Goal: Task Accomplishment & Management: Manage account settings

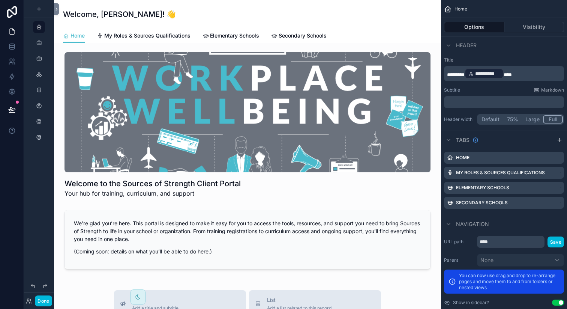
click at [228, 33] on span "Elementary Schools" at bounding box center [234, 35] width 49 height 7
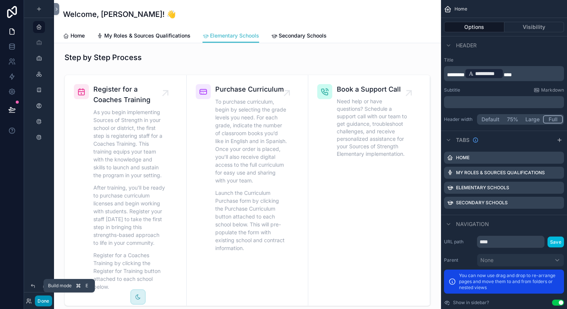
click at [47, 301] on button "Done" at bounding box center [43, 300] width 17 height 11
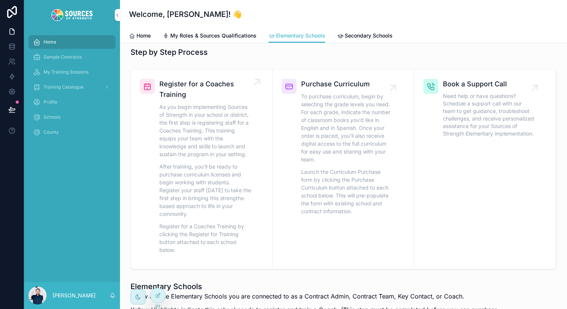
scroll to position [6, 0]
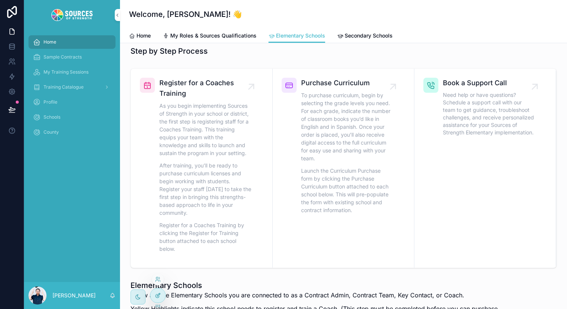
click at [156, 294] on icon at bounding box center [158, 295] width 6 height 6
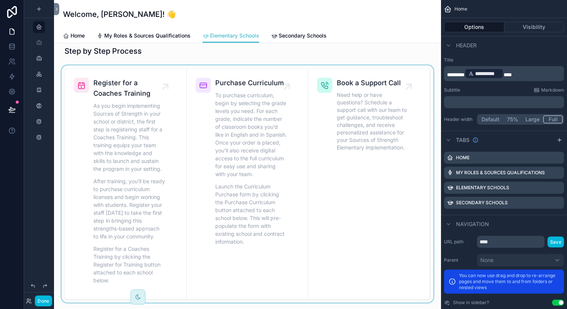
click at [173, 126] on div "scrollable content" at bounding box center [247, 183] width 375 height 237
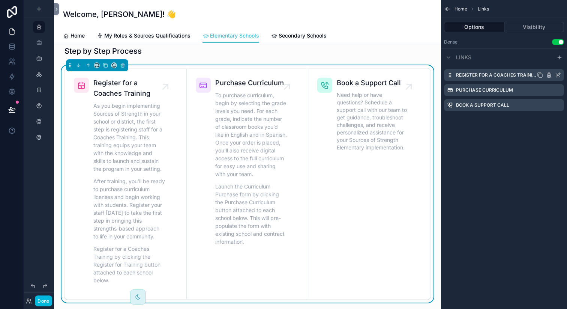
click at [556, 75] on icon "scrollable content" at bounding box center [558, 75] width 6 height 6
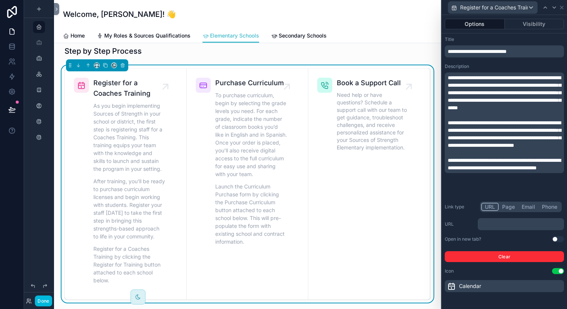
click at [510, 208] on button "Page" at bounding box center [508, 206] width 19 height 8
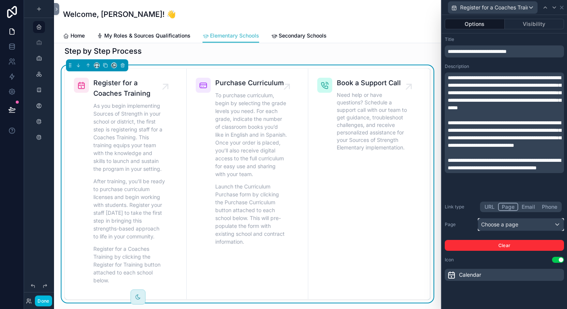
click at [507, 224] on div "Choose a page" at bounding box center [520, 224] width 85 height 12
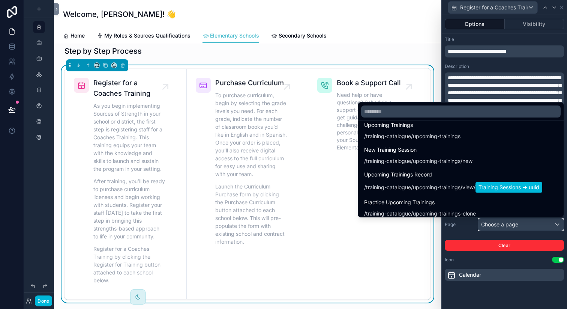
scroll to position [444, 0]
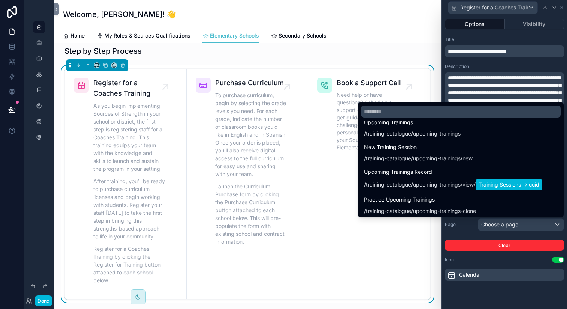
click at [485, 259] on div at bounding box center [504, 154] width 125 height 309
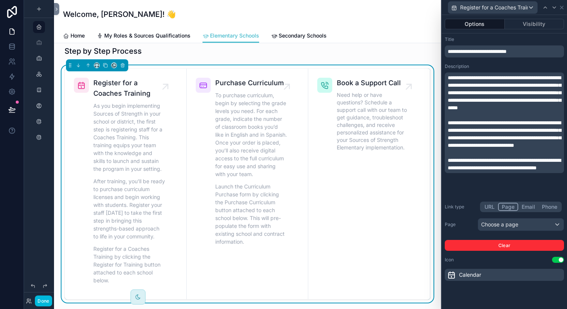
click at [486, 210] on button "URL" at bounding box center [489, 206] width 17 height 8
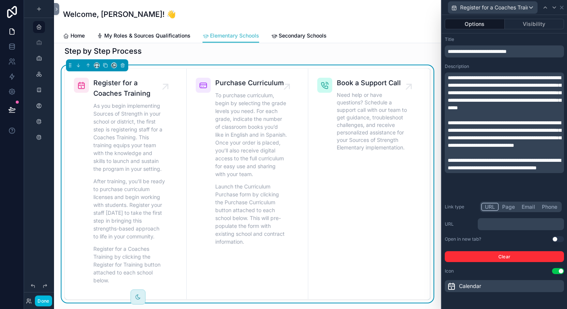
click at [515, 225] on p "﻿" at bounding box center [522, 223] width 82 height 7
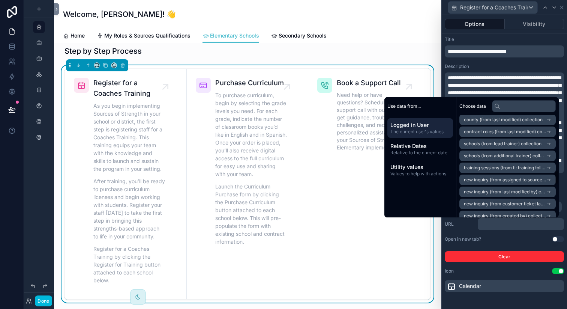
scroll to position [394, 0]
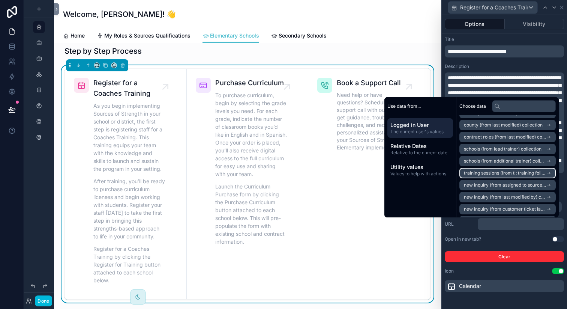
click at [511, 171] on span "training sessions (from tl: training follow up request) collection" at bounding box center [505, 173] width 82 height 6
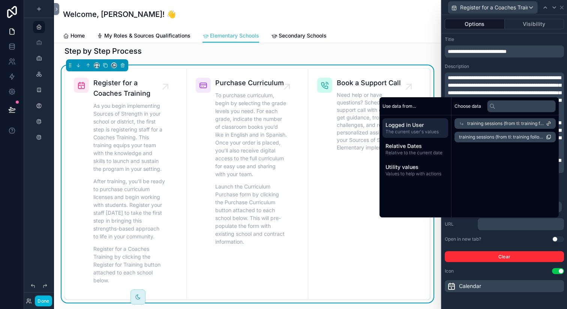
click at [419, 126] on span "Logged in User" at bounding box center [415, 124] width 60 height 7
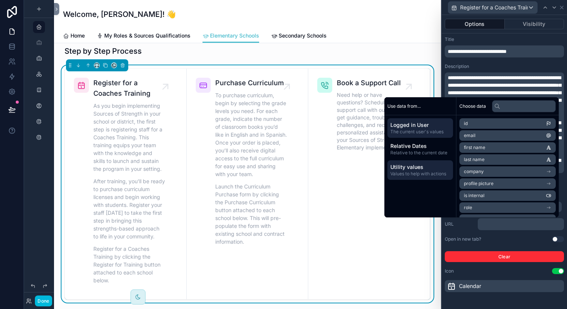
click at [414, 170] on span "Utility values" at bounding box center [420, 166] width 60 height 7
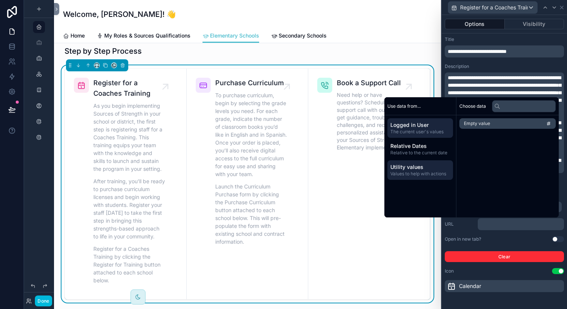
click at [414, 127] on span "Logged in User" at bounding box center [420, 124] width 60 height 7
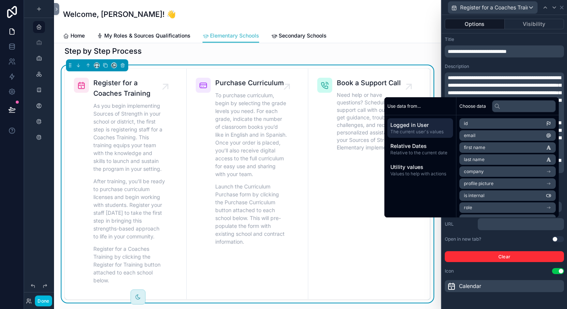
click at [429, 112] on div "Use data from..." at bounding box center [420, 106] width 72 height 18
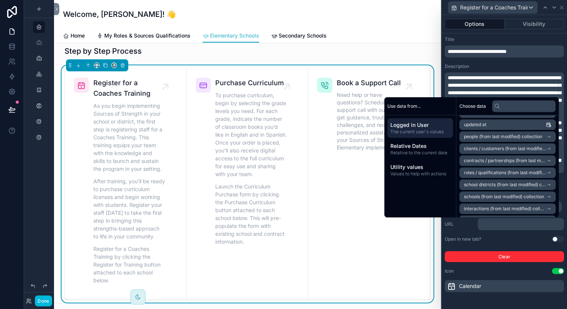
scroll to position [192, 0]
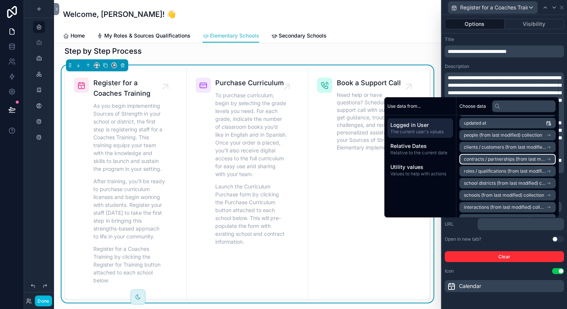
click at [490, 158] on span "contracts / partnerships (from last modified) collection" at bounding box center [505, 159] width 82 height 6
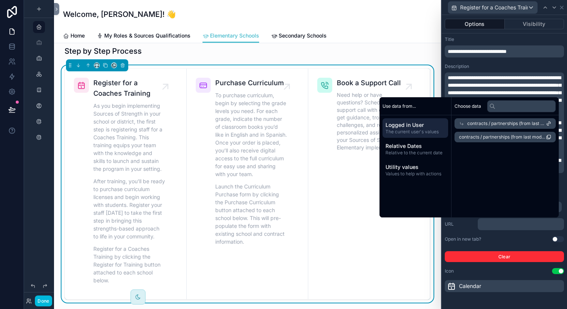
scroll to position [0, 0]
click at [512, 136] on span "contracts / partnerships (from last modified) collection count" at bounding box center [502, 137] width 87 height 6
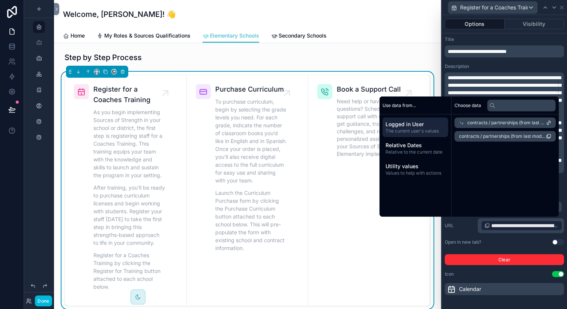
click at [518, 121] on span "contracts / partnerships (from last modified) collection" at bounding box center [506, 123] width 79 height 6
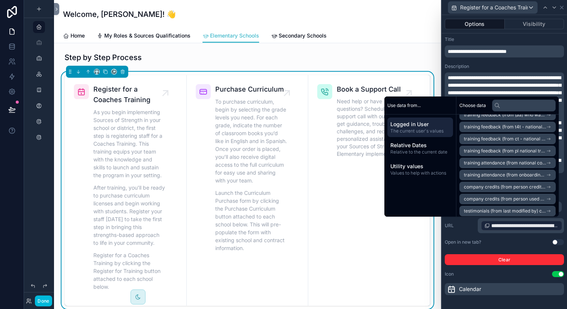
scroll to position [627, 0]
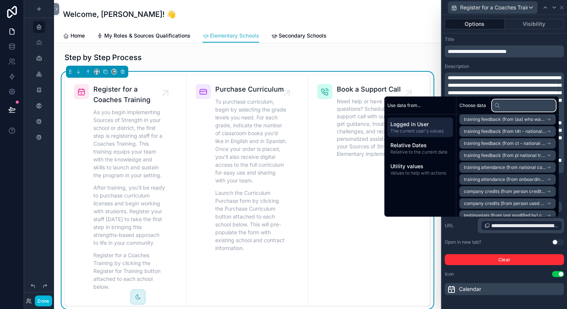
click at [513, 107] on input "text" at bounding box center [524, 105] width 64 height 12
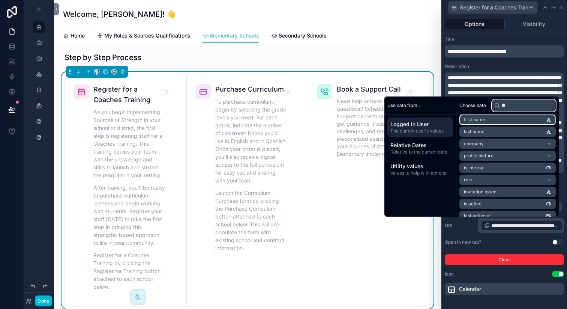
scroll to position [0, 0]
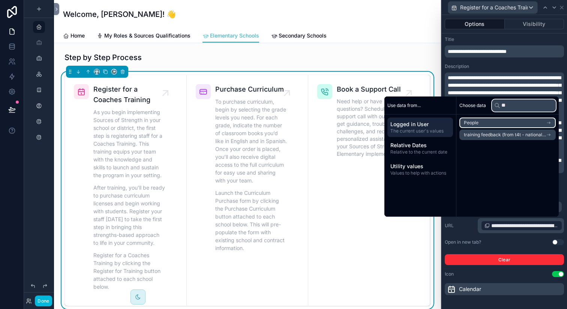
type input "*"
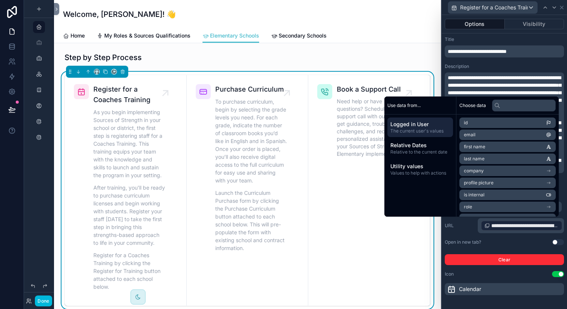
click at [428, 127] on span "Logged in User" at bounding box center [420, 123] width 60 height 7
click at [429, 127] on span "Logged in User" at bounding box center [420, 123] width 60 height 7
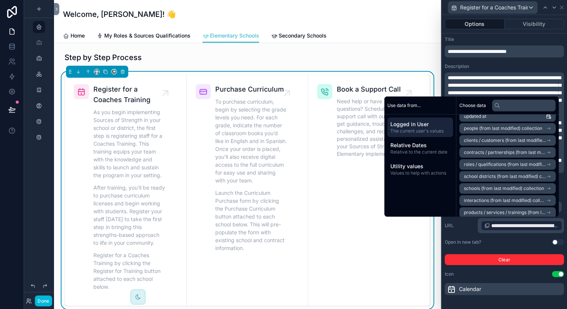
scroll to position [192, 0]
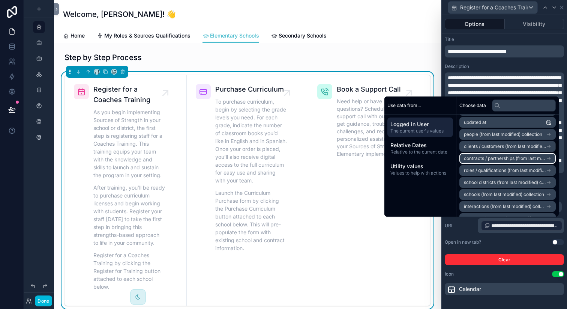
click at [488, 157] on span "contracts / partnerships (from last modified) collection" at bounding box center [505, 158] width 82 height 6
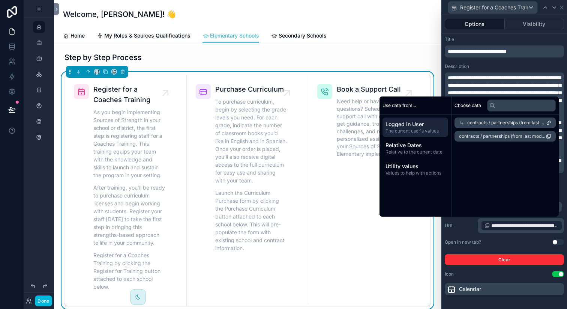
scroll to position [0, 0]
click at [518, 121] on span "contracts / partnerships (from last modified) collection" at bounding box center [506, 123] width 79 height 6
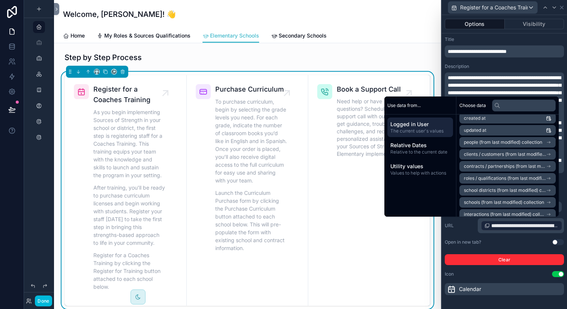
scroll to position [180, 0]
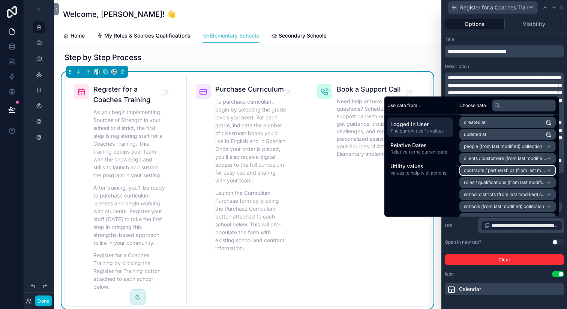
click at [491, 171] on span "contracts / partnerships (from last modified) collection" at bounding box center [505, 170] width 82 height 6
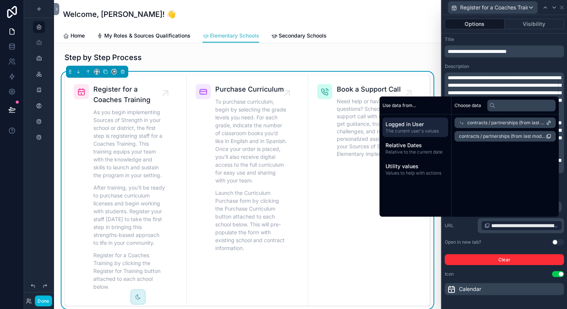
click at [418, 127] on span "Logged in User" at bounding box center [415, 123] width 60 height 7
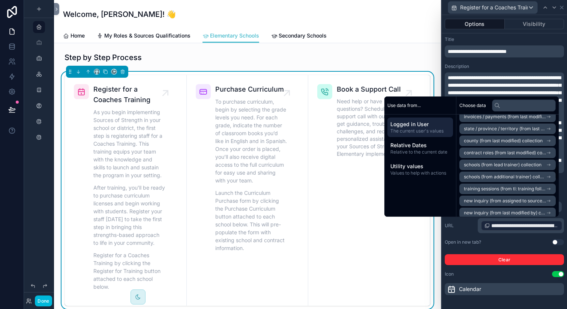
scroll to position [378, 0]
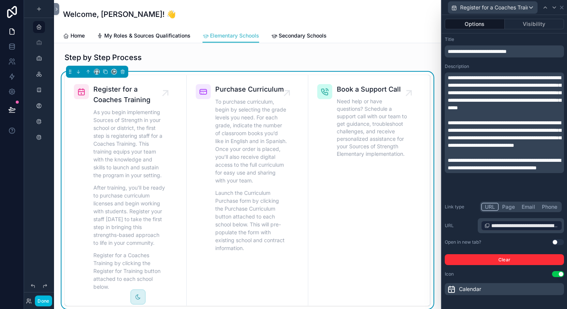
click at [450, 69] on label "Description" at bounding box center [457, 66] width 24 height 6
click at [504, 228] on span "**********" at bounding box center [524, 225] width 67 height 7
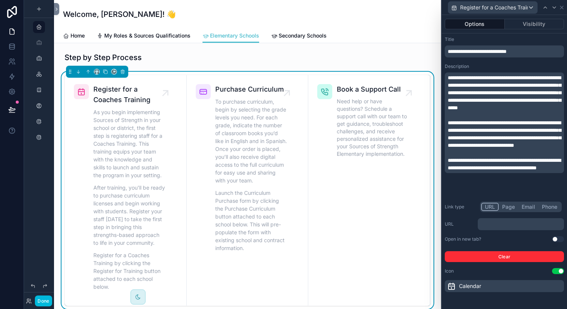
click at [510, 208] on button "Page" at bounding box center [508, 206] width 19 height 8
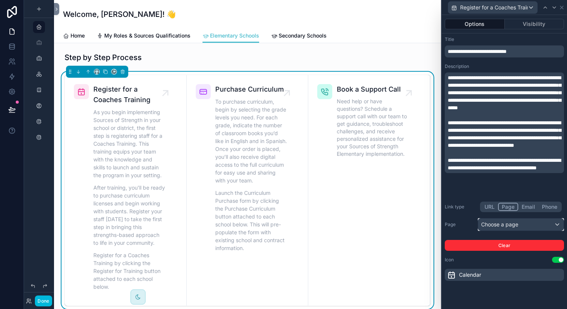
click at [504, 220] on div "Choose a page" at bounding box center [520, 224] width 85 height 12
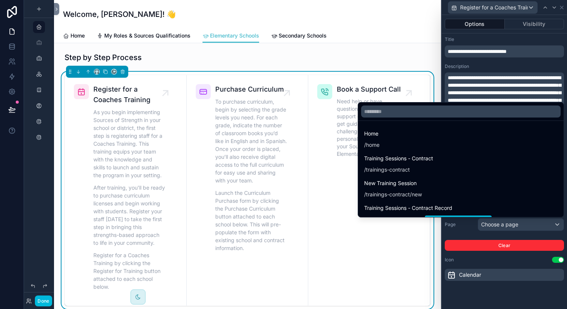
click at [504, 220] on div at bounding box center [504, 154] width 125 height 309
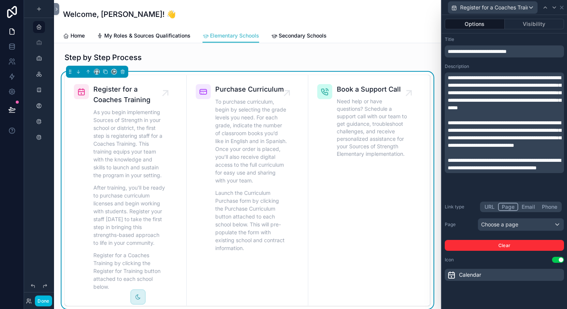
click at [532, 205] on button "Email" at bounding box center [528, 206] width 20 height 8
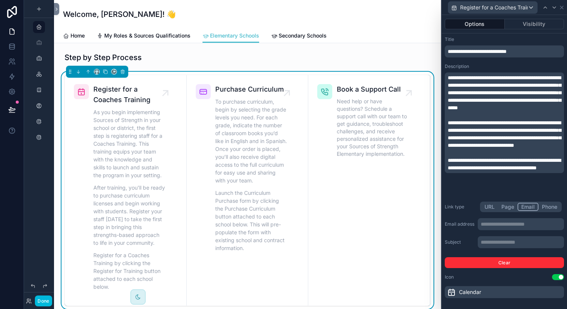
click at [544, 205] on button "Phone" at bounding box center [549, 206] width 22 height 8
click at [452, 208] on label "Link type" at bounding box center [460, 207] width 30 height 6
click at [483, 205] on button "URL" at bounding box center [489, 206] width 17 height 8
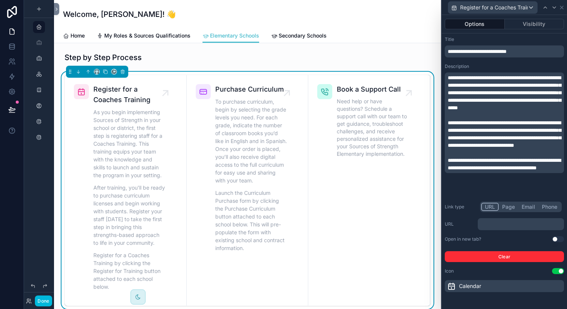
click at [484, 22] on button "Options" at bounding box center [475, 24] width 60 height 10
click at [541, 26] on button "Visibility" at bounding box center [535, 24] width 60 height 10
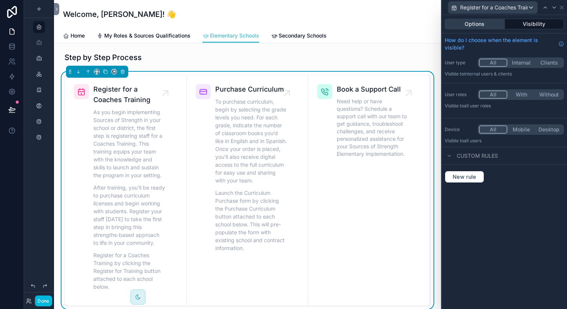
click at [480, 24] on button "Options" at bounding box center [475, 24] width 60 height 10
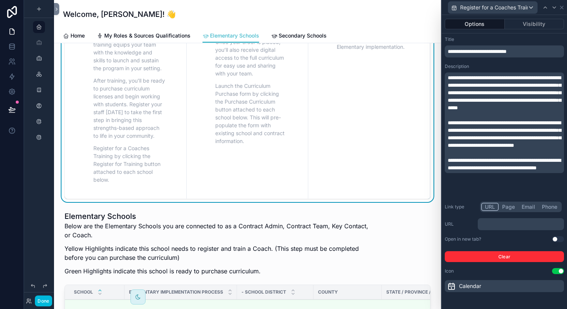
scroll to position [277, 0]
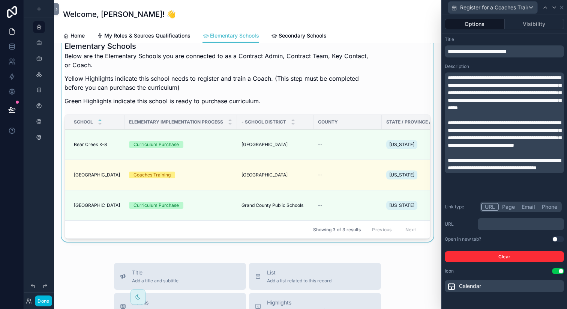
click at [351, 181] on div "scrollable content" at bounding box center [247, 141] width 375 height 207
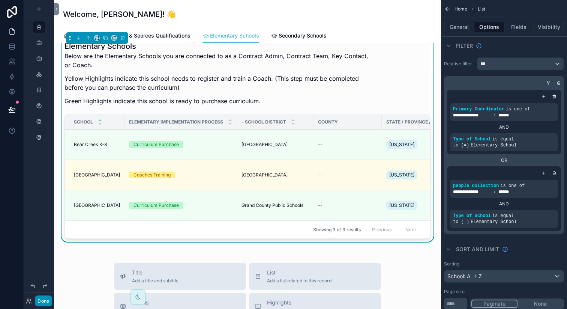
click at [41, 299] on button "Done" at bounding box center [43, 300] width 17 height 11
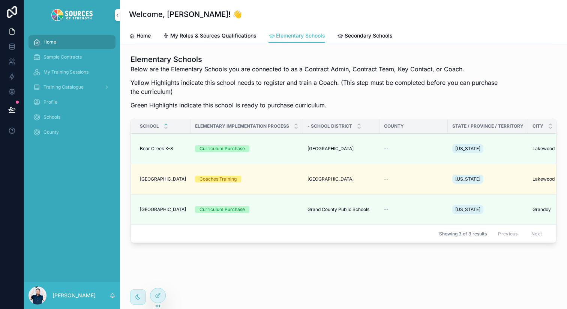
scroll to position [238, 0]
click at [453, 161] on span "Register for Training" at bounding box center [474, 164] width 43 height 6
click at [157, 297] on icon at bounding box center [158, 295] width 6 height 6
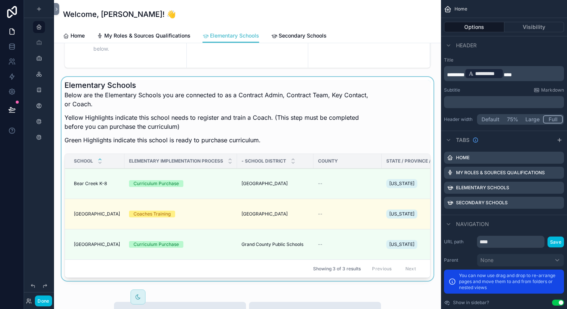
click at [359, 220] on div "scrollable content" at bounding box center [247, 180] width 375 height 207
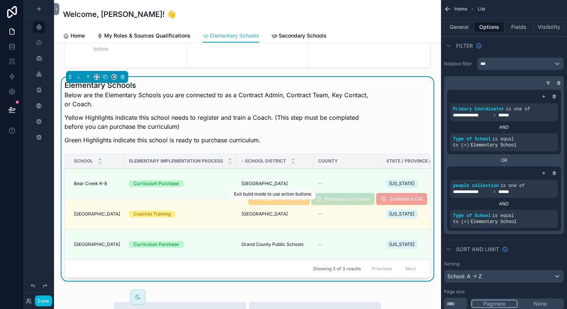
click at [290, 205] on span "Register for Training" at bounding box center [278, 199] width 61 height 12
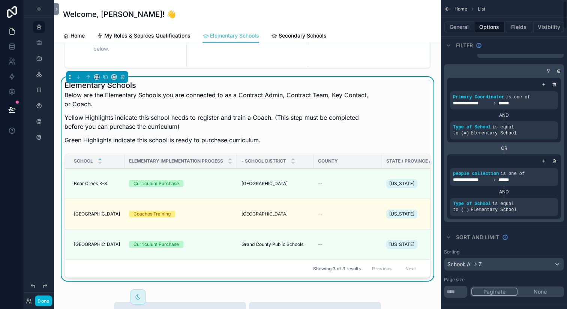
scroll to position [0, 0]
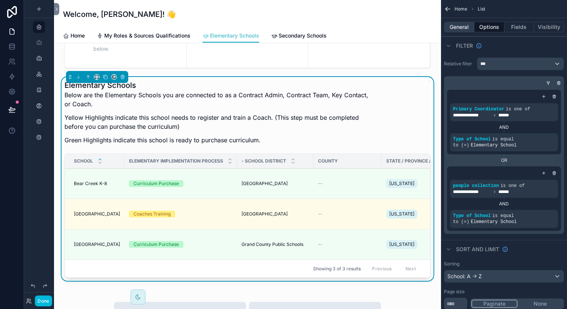
click at [459, 27] on button "General" at bounding box center [459, 27] width 30 height 10
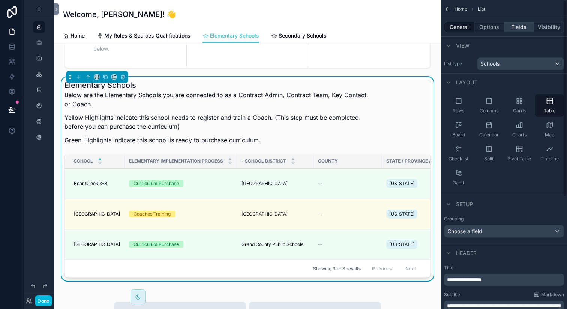
drag, startPoint x: 549, startPoint y: 27, endPoint x: 526, endPoint y: 27, distance: 22.5
click at [549, 27] on button "Visibility" at bounding box center [549, 27] width 30 height 10
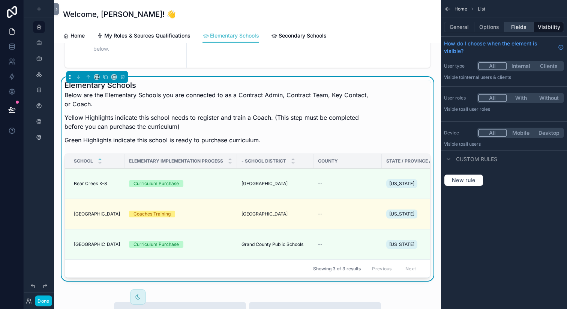
click at [518, 26] on button "Fields" at bounding box center [519, 27] width 30 height 10
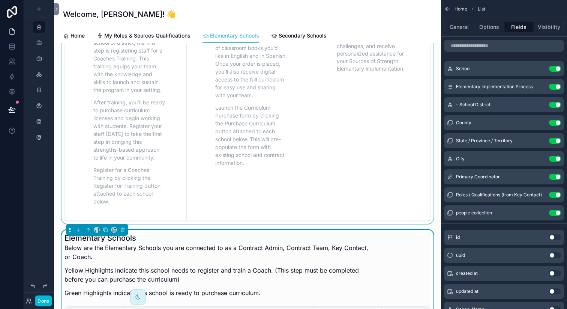
scroll to position [251, 0]
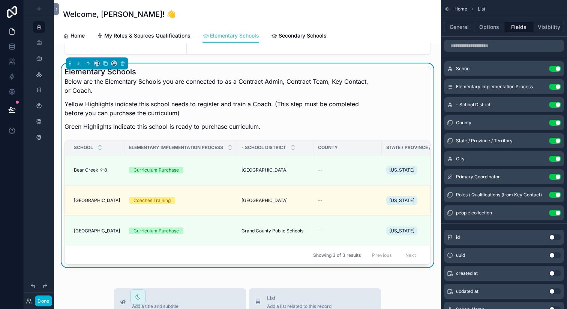
click at [405, 88] on div "Elementary Schools Below are the Elementary Schools you are connected to as a C…" at bounding box center [247, 100] width 366 height 69
click at [405, 83] on div "Elementary Schools Below are the Elementary Schools you are connected to as a C…" at bounding box center [247, 100] width 366 height 69
click at [138, 296] on icon "scrollable content" at bounding box center [138, 297] width 6 height 6
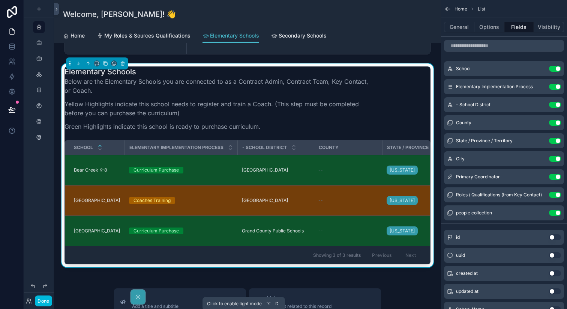
click at [138, 296] on icon "scrollable content" at bounding box center [138, 297] width 6 height 6
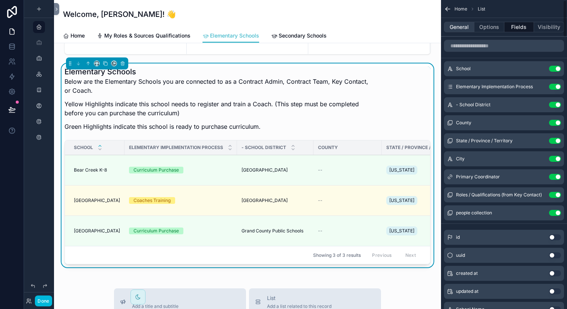
click at [466, 25] on button "General" at bounding box center [459, 27] width 30 height 10
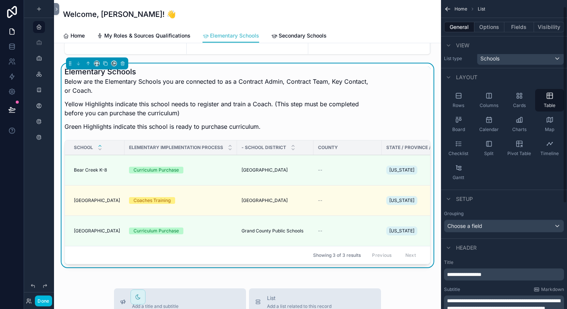
scroll to position [0, 0]
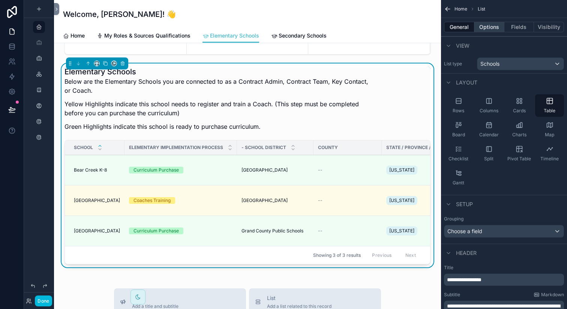
click at [490, 25] on button "Options" at bounding box center [489, 27] width 30 height 10
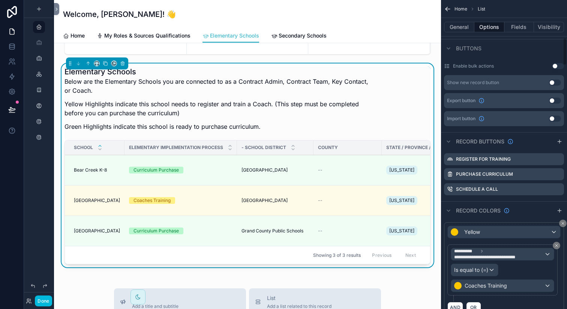
scroll to position [417, 0]
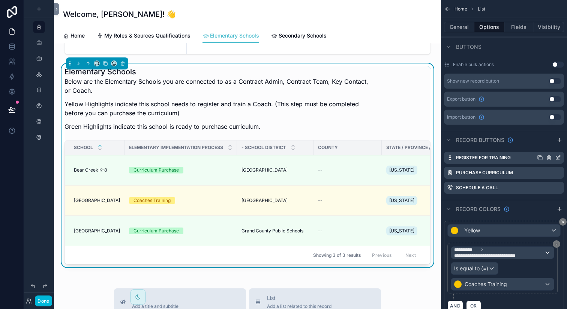
click at [502, 157] on label "Register for Training" at bounding box center [483, 157] width 55 height 6
click at [558, 157] on icon "scrollable content" at bounding box center [558, 156] width 3 height 3
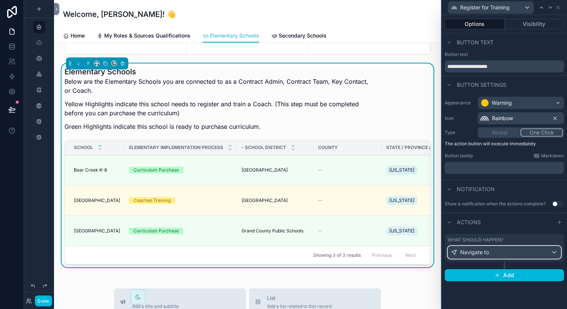
click at [543, 251] on div "Navigate to" at bounding box center [504, 252] width 112 height 12
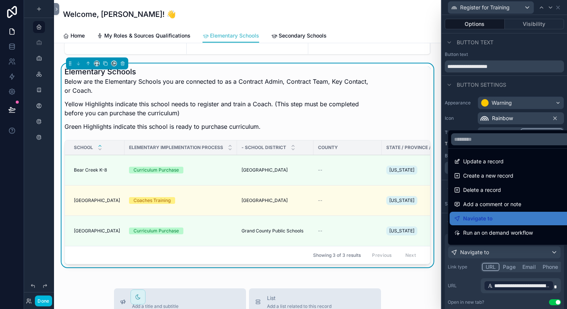
click at [517, 88] on div at bounding box center [504, 154] width 125 height 309
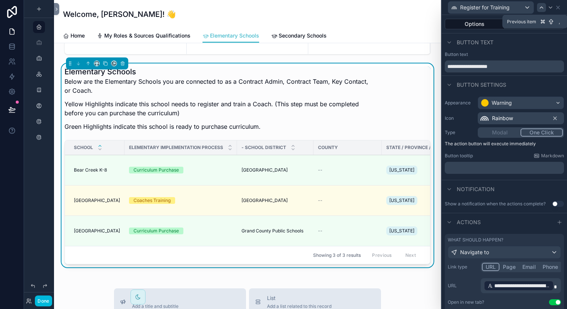
click at [540, 6] on icon at bounding box center [541, 7] width 6 height 6
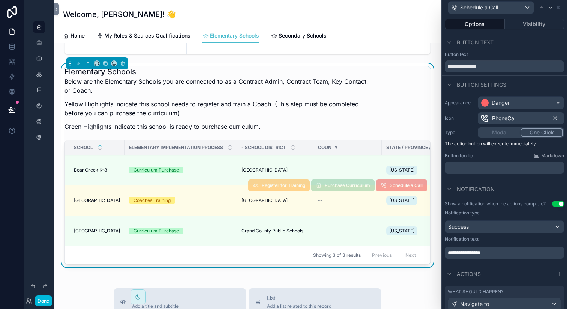
click at [375, 214] on td "--" at bounding box center [347, 200] width 68 height 30
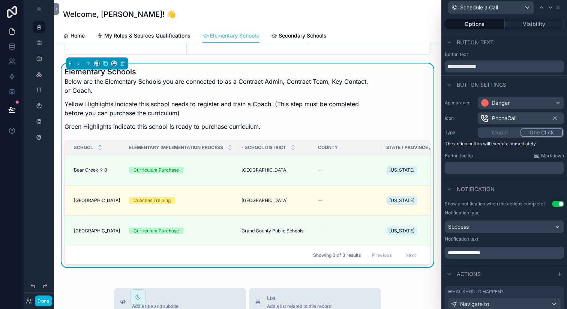
click at [396, 104] on div "Elementary Schools Below are the Elementary Schools you are connected to as a C…" at bounding box center [247, 100] width 366 height 69
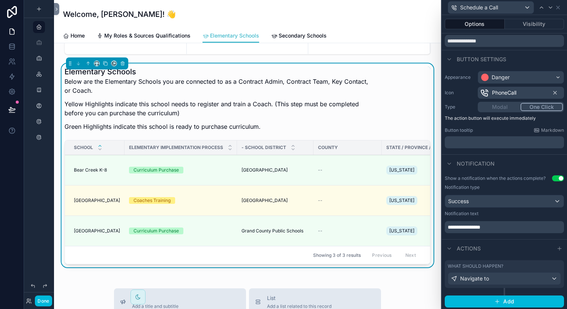
scroll to position [27, 0]
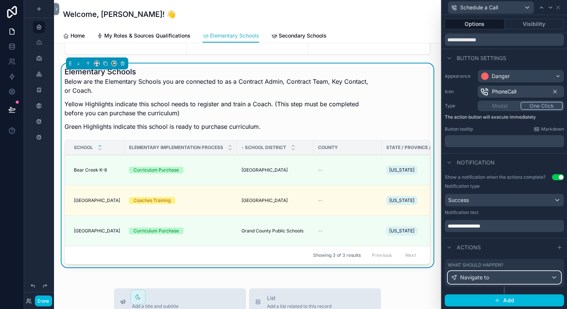
click at [489, 275] on div "Navigate to" at bounding box center [504, 277] width 112 height 12
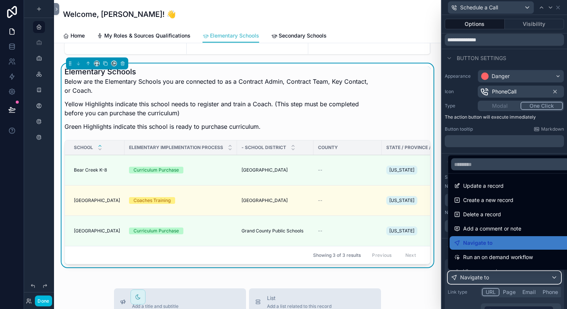
scroll to position [4, 0]
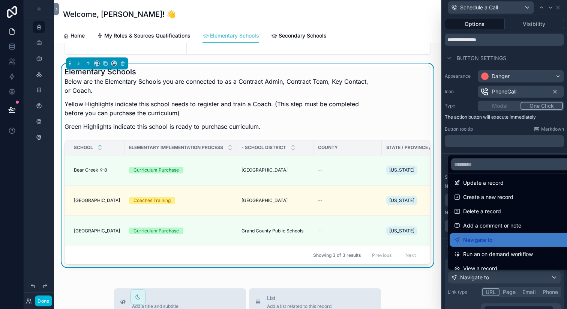
click at [490, 278] on div at bounding box center [504, 154] width 125 height 309
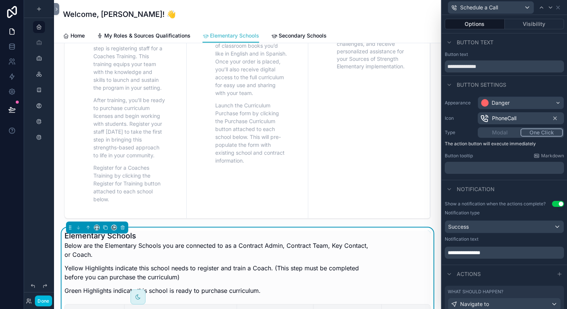
scroll to position [0, 0]
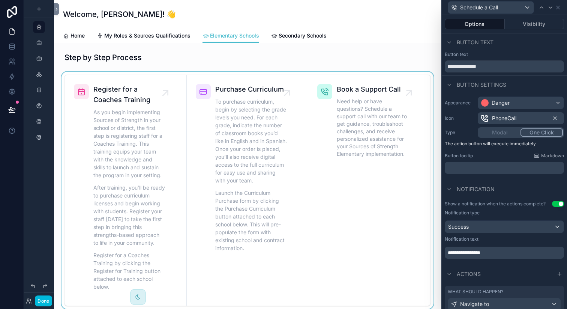
click at [375, 120] on div "scrollable content" at bounding box center [247, 190] width 375 height 237
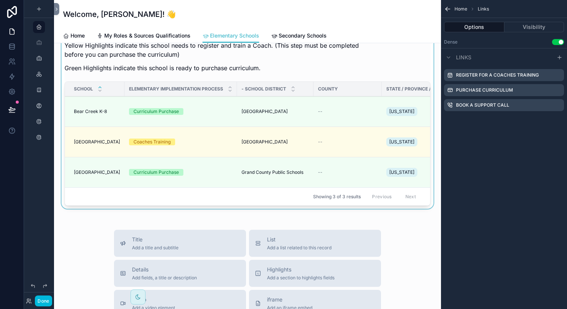
scroll to position [322, 0]
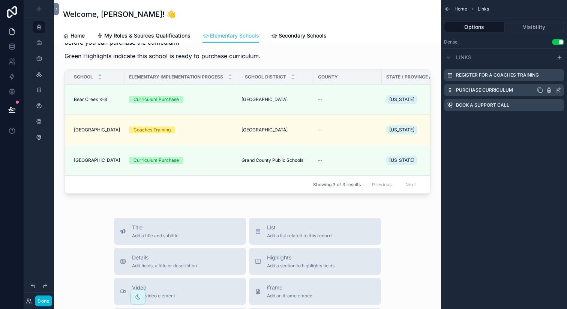
click at [559, 90] on icon "scrollable content" at bounding box center [558, 90] width 6 height 6
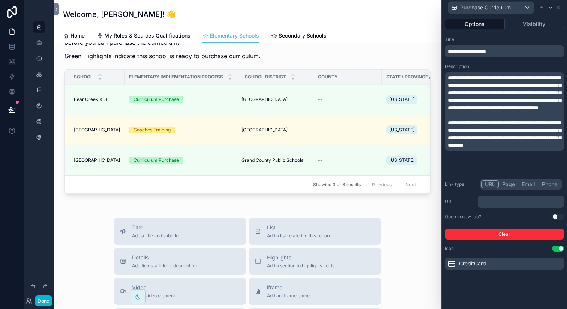
click at [421, 24] on div "Welcome, [PERSON_NAME]! 👋" at bounding box center [247, 14] width 369 height 28
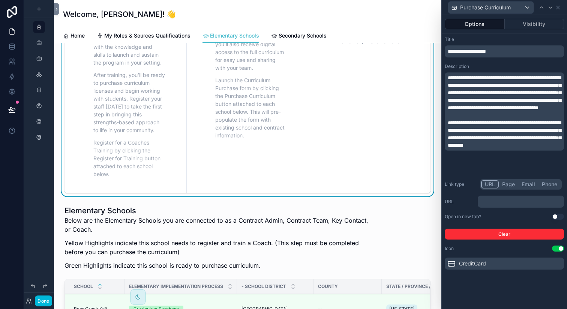
scroll to position [106, 0]
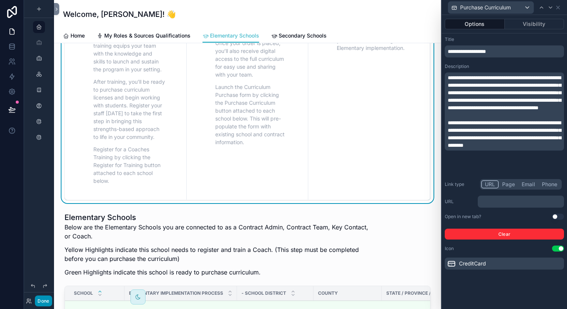
click at [44, 299] on button "Done" at bounding box center [43, 300] width 17 height 11
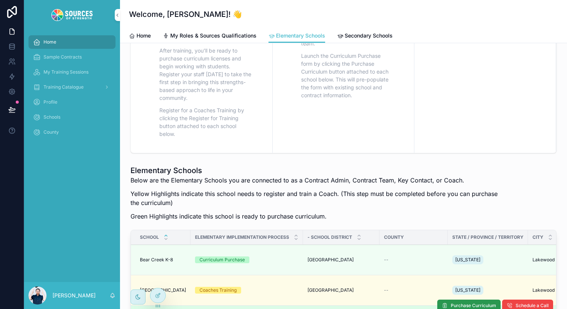
scroll to position [173, 0]
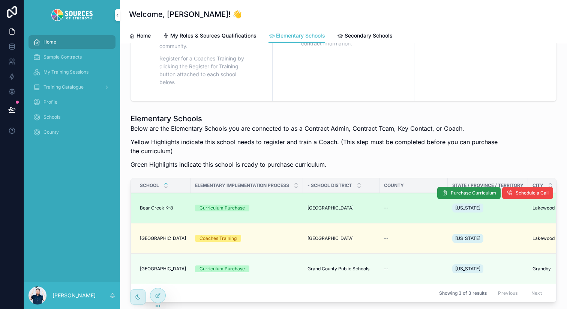
click at [463, 194] on span "Purchase Curriculum" at bounding box center [473, 193] width 45 height 6
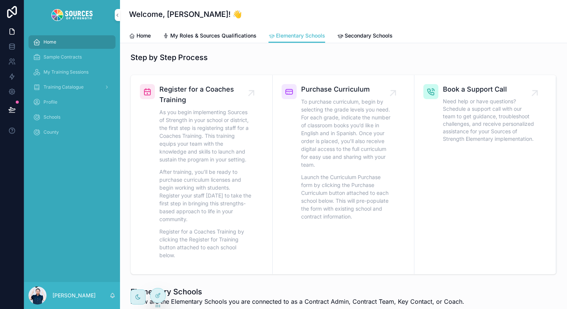
scroll to position [228, 0]
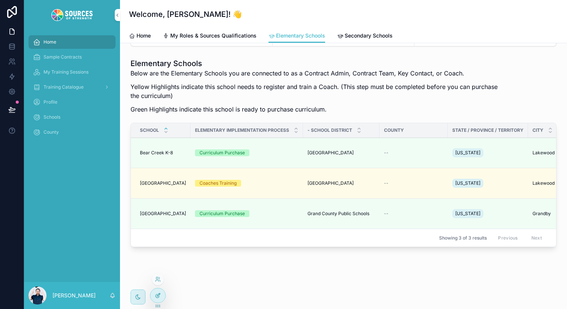
click at [163, 296] on div at bounding box center [157, 295] width 15 height 14
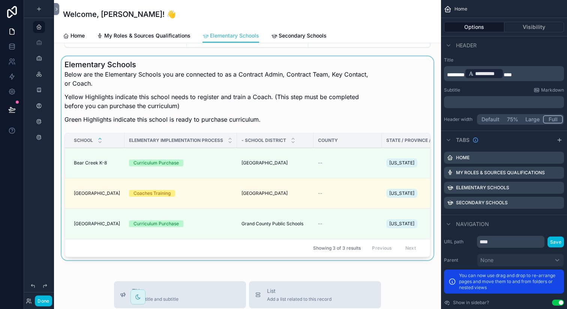
scroll to position [270, 0]
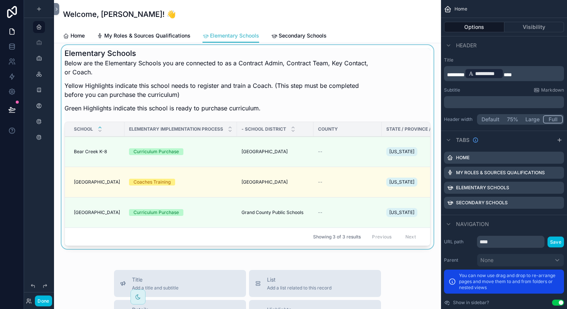
click at [369, 119] on div "scrollable content" at bounding box center [247, 148] width 375 height 207
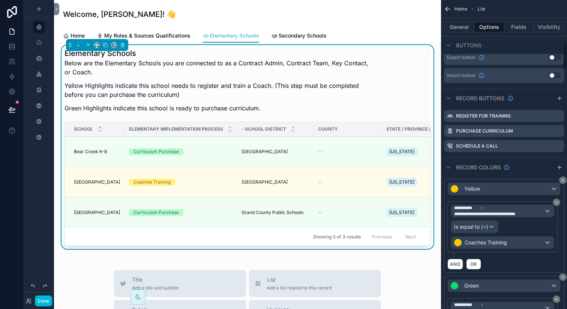
scroll to position [459, 0]
click at [559, 132] on icon "scrollable content" at bounding box center [558, 131] width 6 height 6
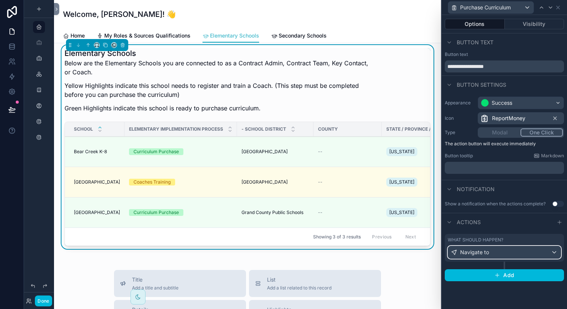
click at [516, 251] on div "Navigate to" at bounding box center [504, 252] width 112 height 12
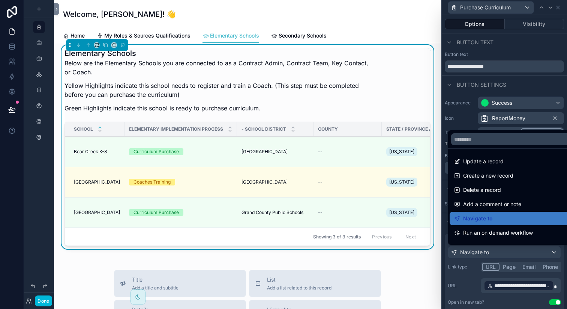
click at [514, 250] on div at bounding box center [504, 154] width 125 height 309
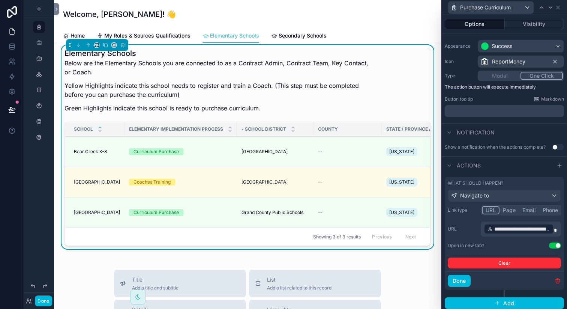
scroll to position [60, 0]
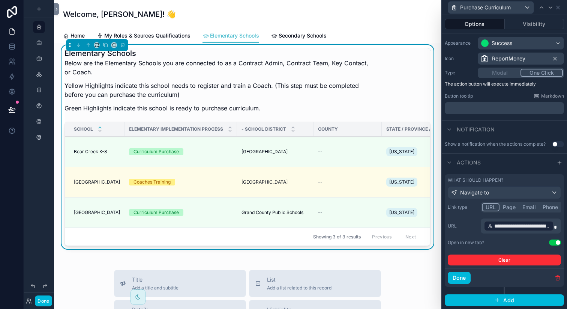
click at [511, 227] on span "**********" at bounding box center [522, 225] width 56 height 7
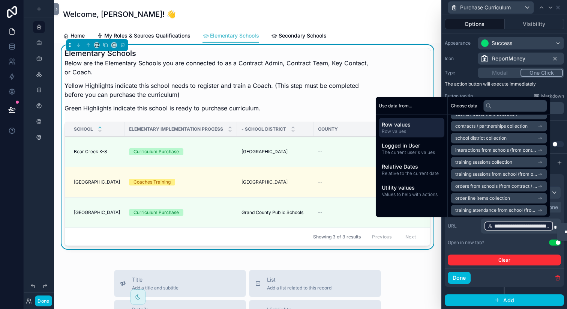
scroll to position [1546, 0]
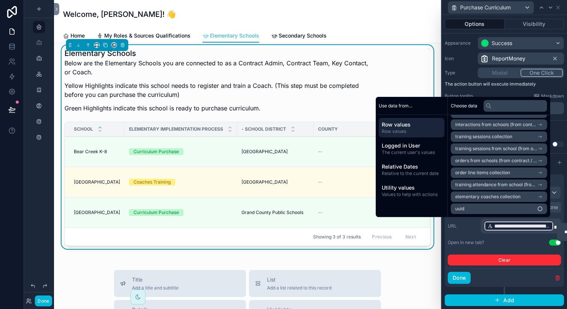
click at [477, 234] on div "**********" at bounding box center [504, 233] width 113 height 63
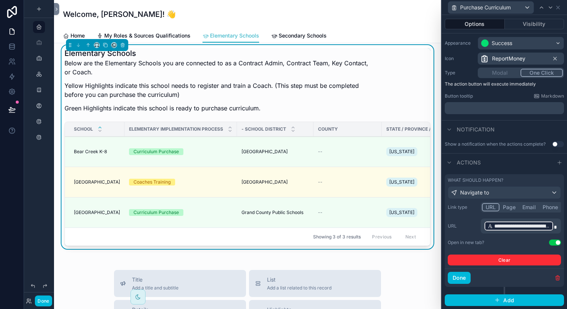
click at [509, 226] on span "**********" at bounding box center [522, 225] width 56 height 7
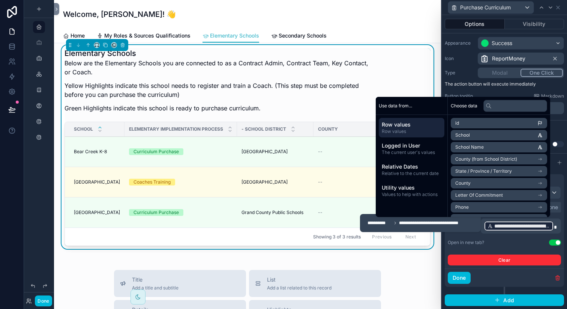
click at [508, 237] on div "**********" at bounding box center [504, 233] width 113 height 63
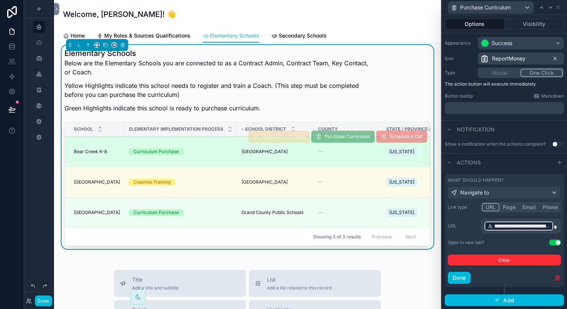
click at [277, 151] on div "Register for Training Purchase Curriculum Schedule a Call" at bounding box center [337, 136] width 179 height 30
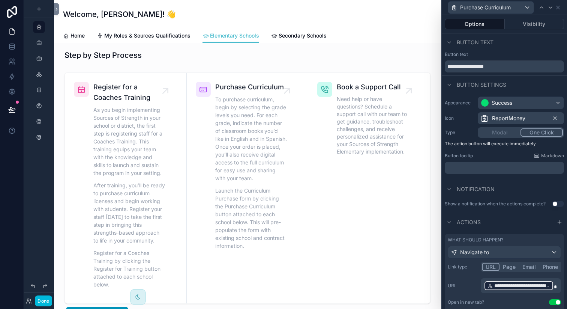
scroll to position [0, 0]
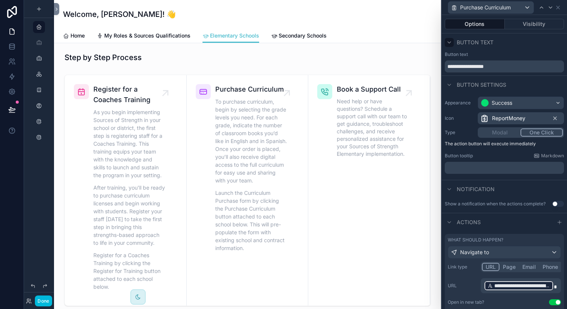
click at [448, 41] on icon at bounding box center [449, 42] width 6 height 6
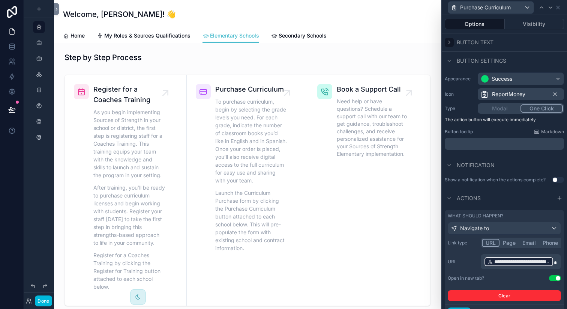
click at [448, 42] on icon at bounding box center [449, 42] width 6 height 6
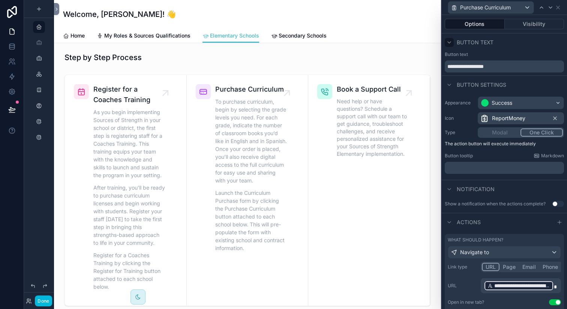
scroll to position [60, 0]
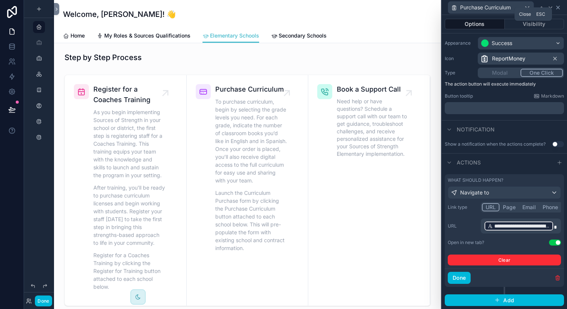
click at [559, 8] on icon at bounding box center [558, 7] width 6 height 6
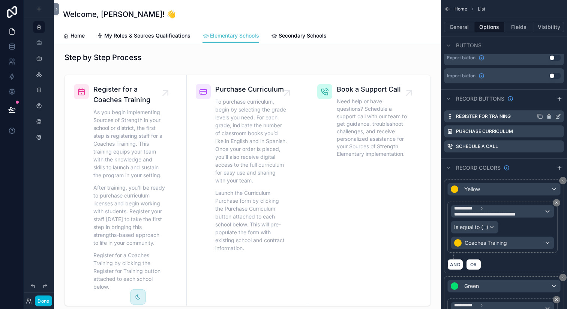
click at [556, 116] on icon "scrollable content" at bounding box center [558, 116] width 6 height 6
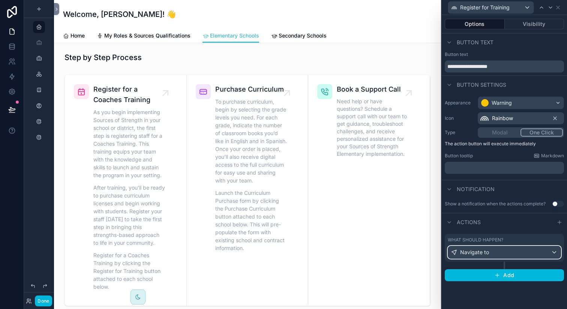
click at [492, 253] on div "Navigate to" at bounding box center [504, 252] width 112 height 12
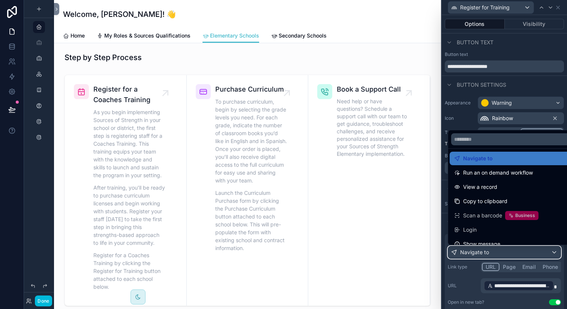
scroll to position [67, 0]
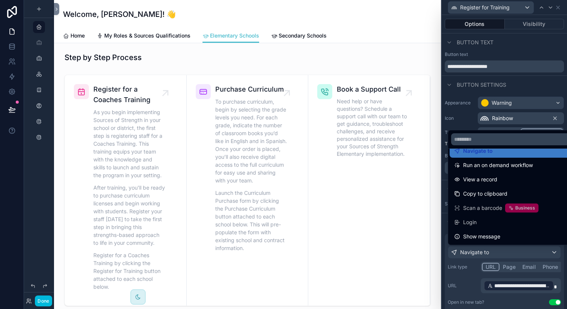
click at [520, 285] on div at bounding box center [504, 154] width 125 height 309
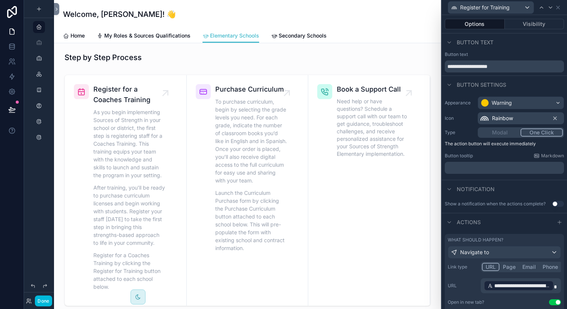
click at [520, 286] on span "**********" at bounding box center [522, 285] width 56 height 7
